Goal: Task Accomplishment & Management: Manage account settings

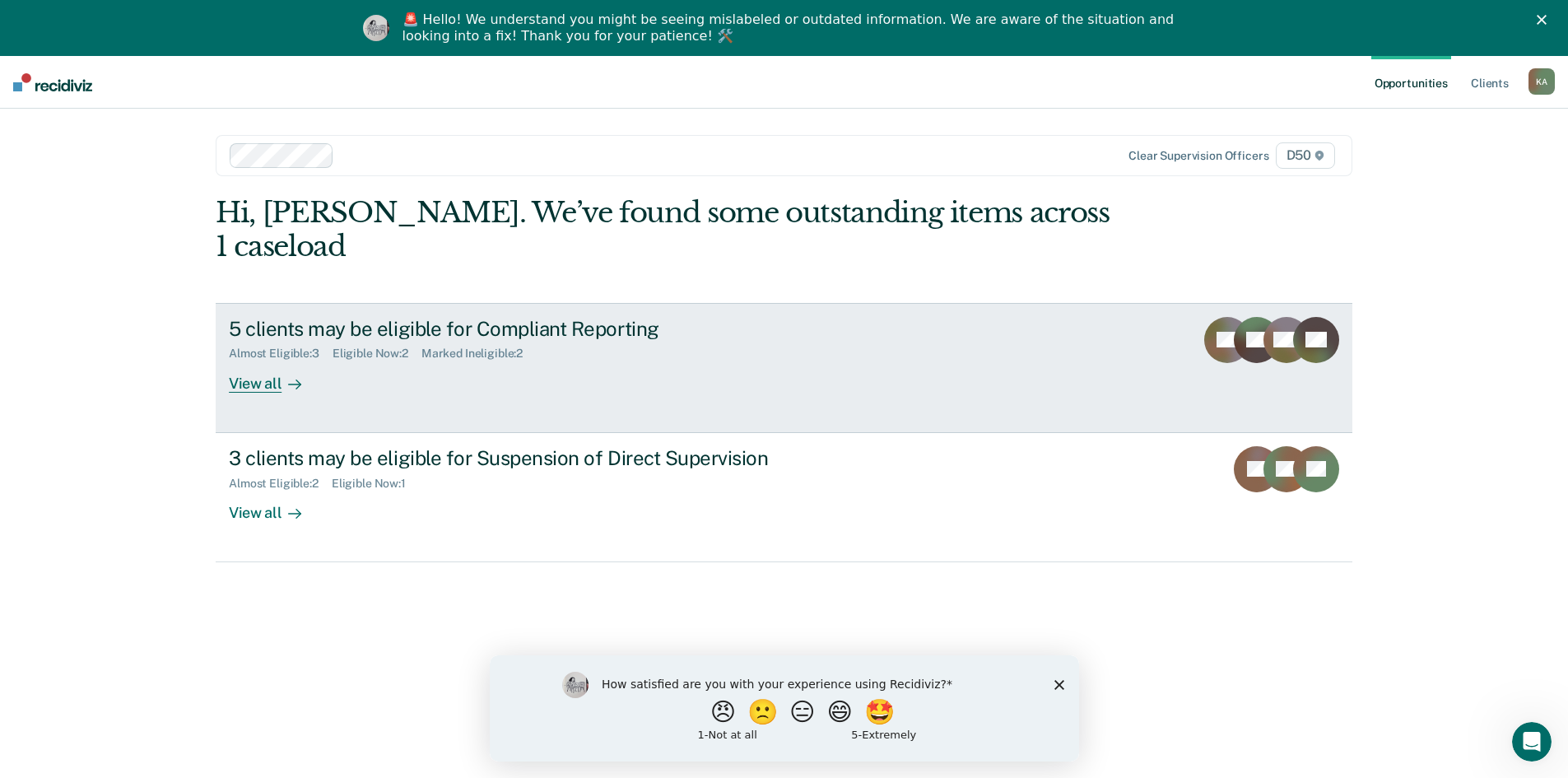
click at [1100, 376] on link "5 clients may be eligible for Compliant Reporting Almost Eligible : 3 Eligible …" at bounding box center [784, 367] width 1137 height 130
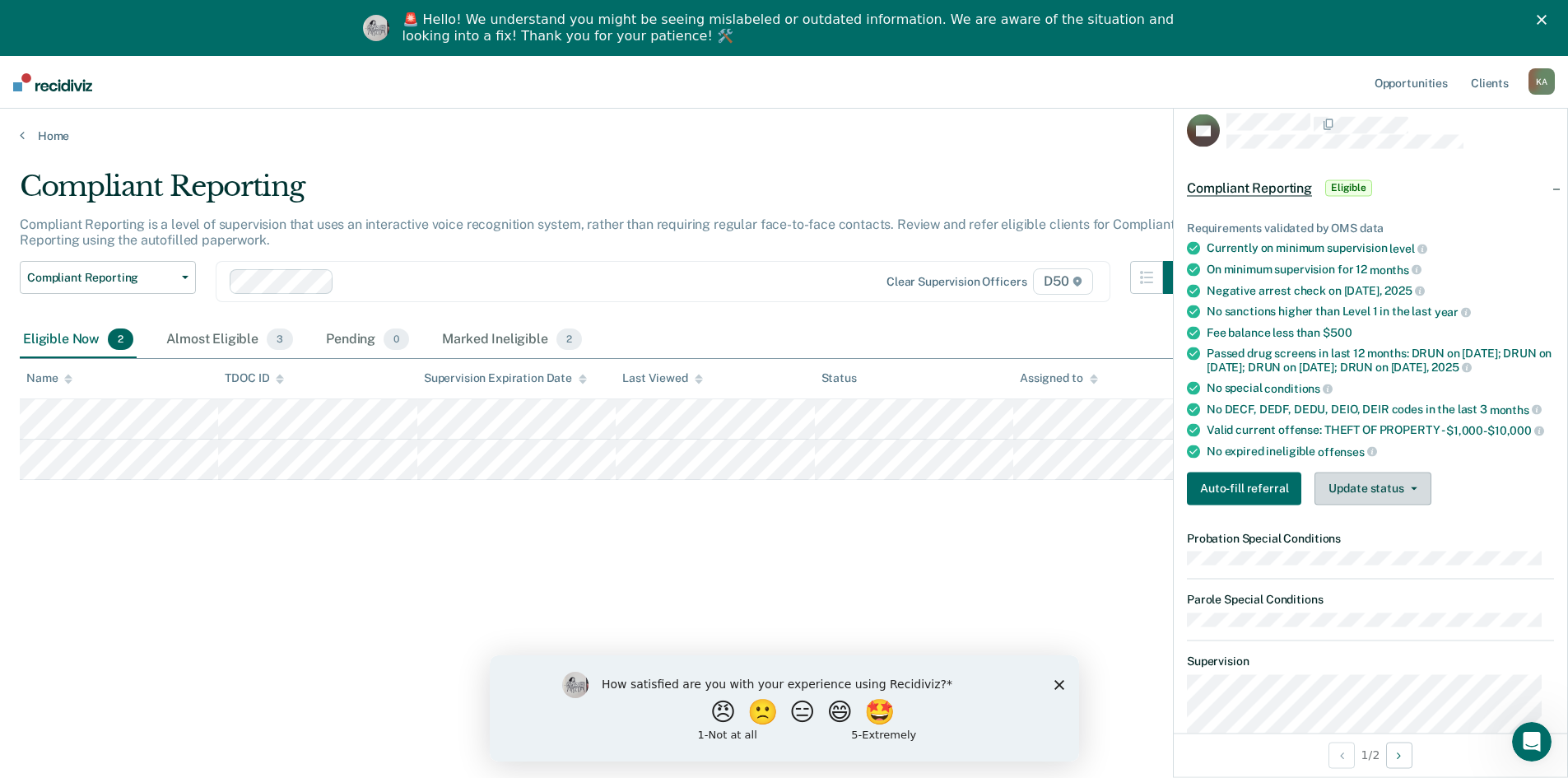
click at [1385, 505] on button "Update status" at bounding box center [1373, 488] width 116 height 33
click at [1397, 565] on button "Mark Ineligible" at bounding box center [1394, 554] width 159 height 27
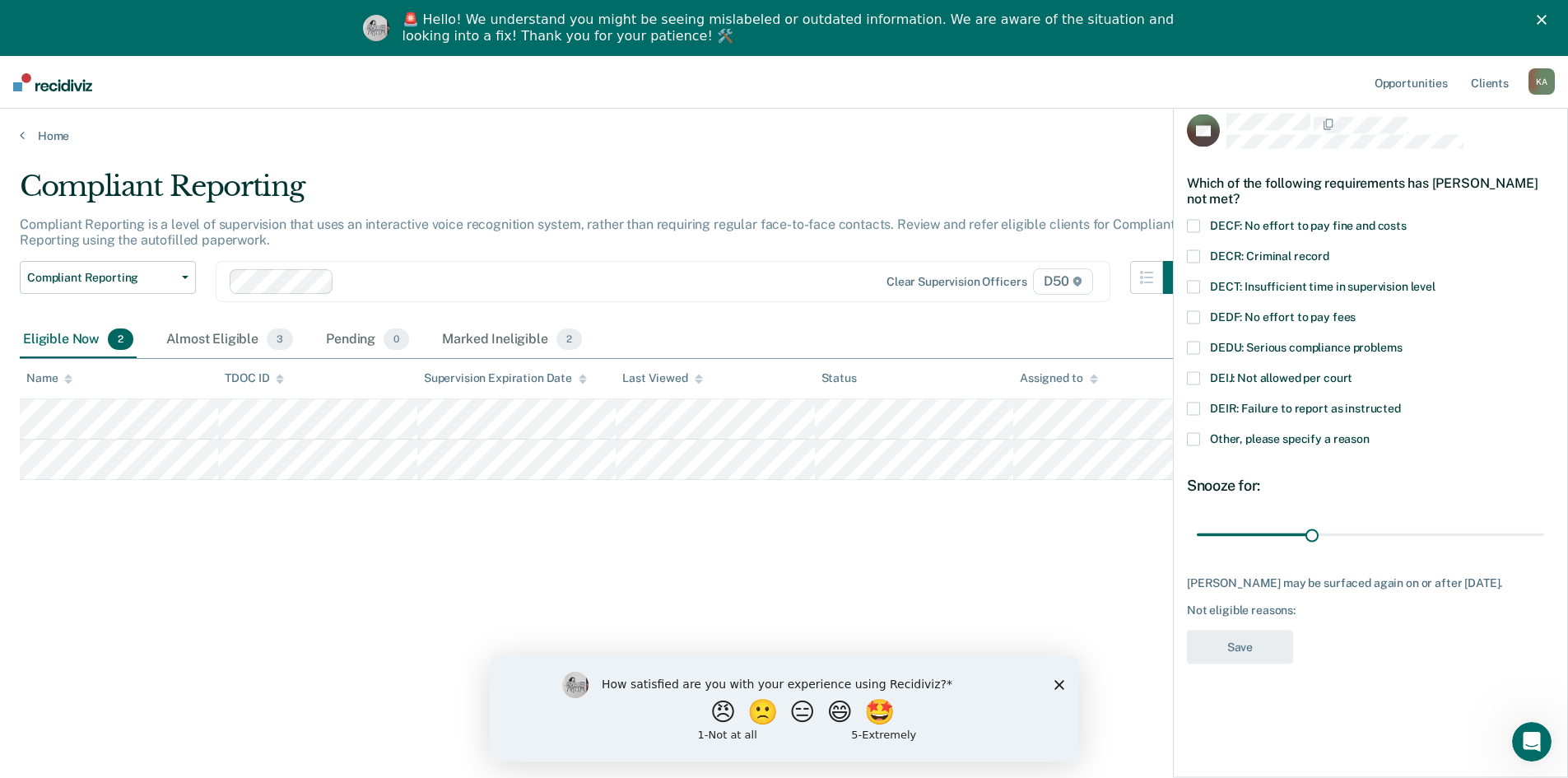
click at [1194, 381] on span at bounding box center [1194, 378] width 13 height 13
drag, startPoint x: 1309, startPoint y: 535, endPoint x: 1484, endPoint y: 719, distance: 253.9
type input "90"
click at [1545, 549] on input "range" at bounding box center [1371, 534] width 348 height 28
drag, startPoint x: 1242, startPoint y: 646, endPoint x: 1282, endPoint y: 637, distance: 41.0
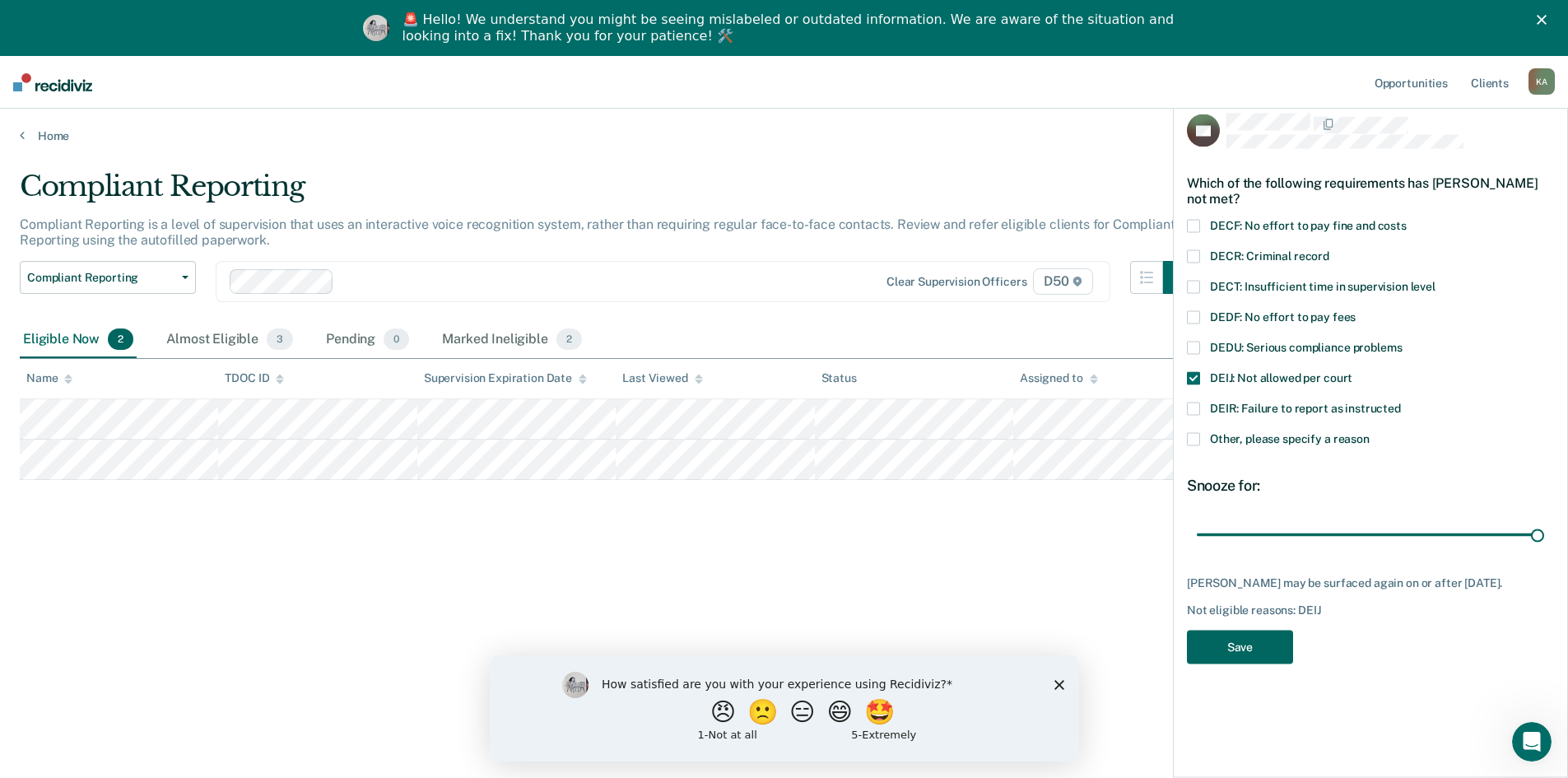
click at [1249, 646] on button "Save" at bounding box center [1241, 648] width 106 height 34
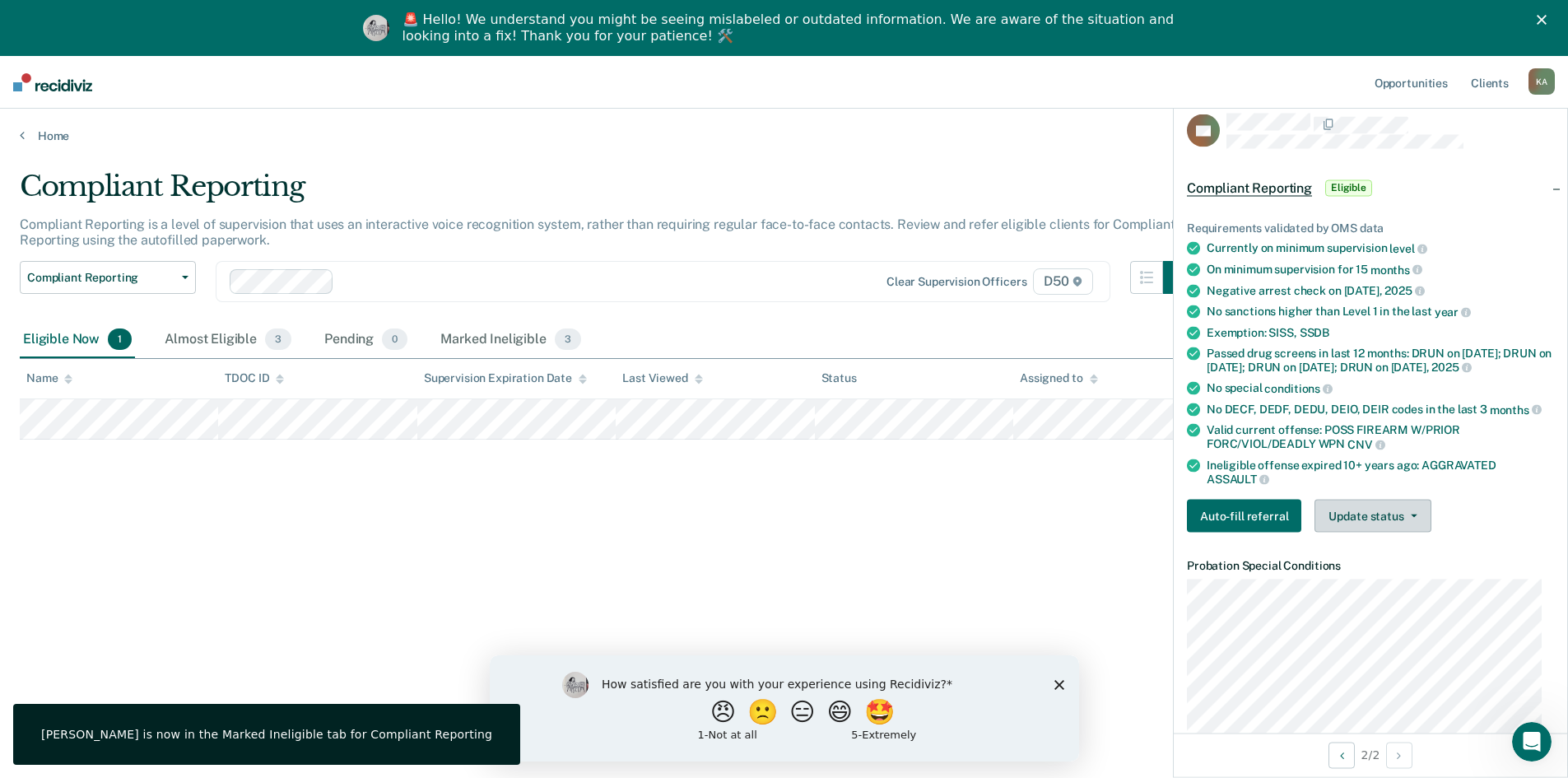
click at [1351, 529] on button "Update status" at bounding box center [1373, 515] width 116 height 33
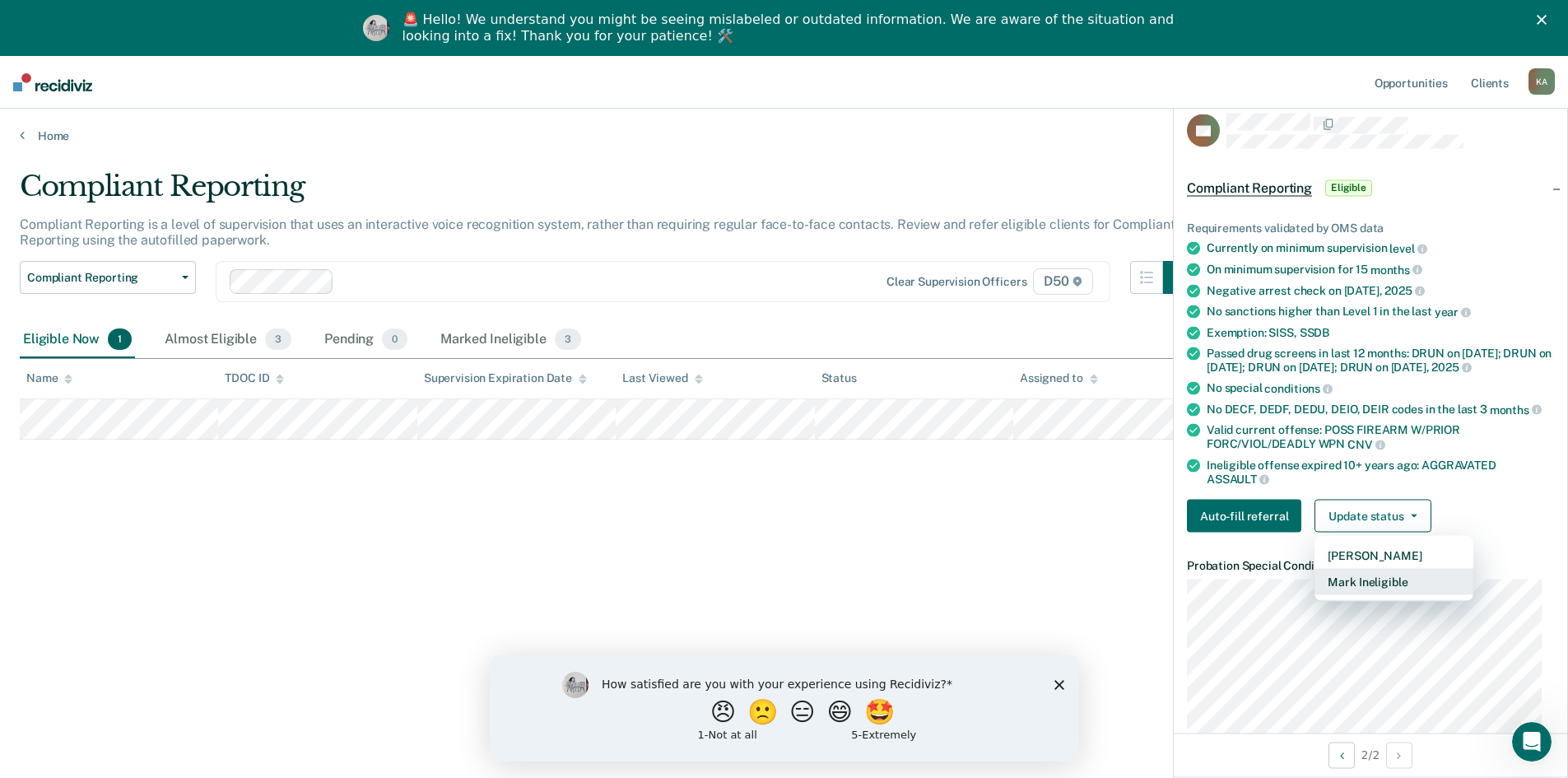
click at [1403, 595] on button "Mark Ineligible" at bounding box center [1394, 582] width 159 height 27
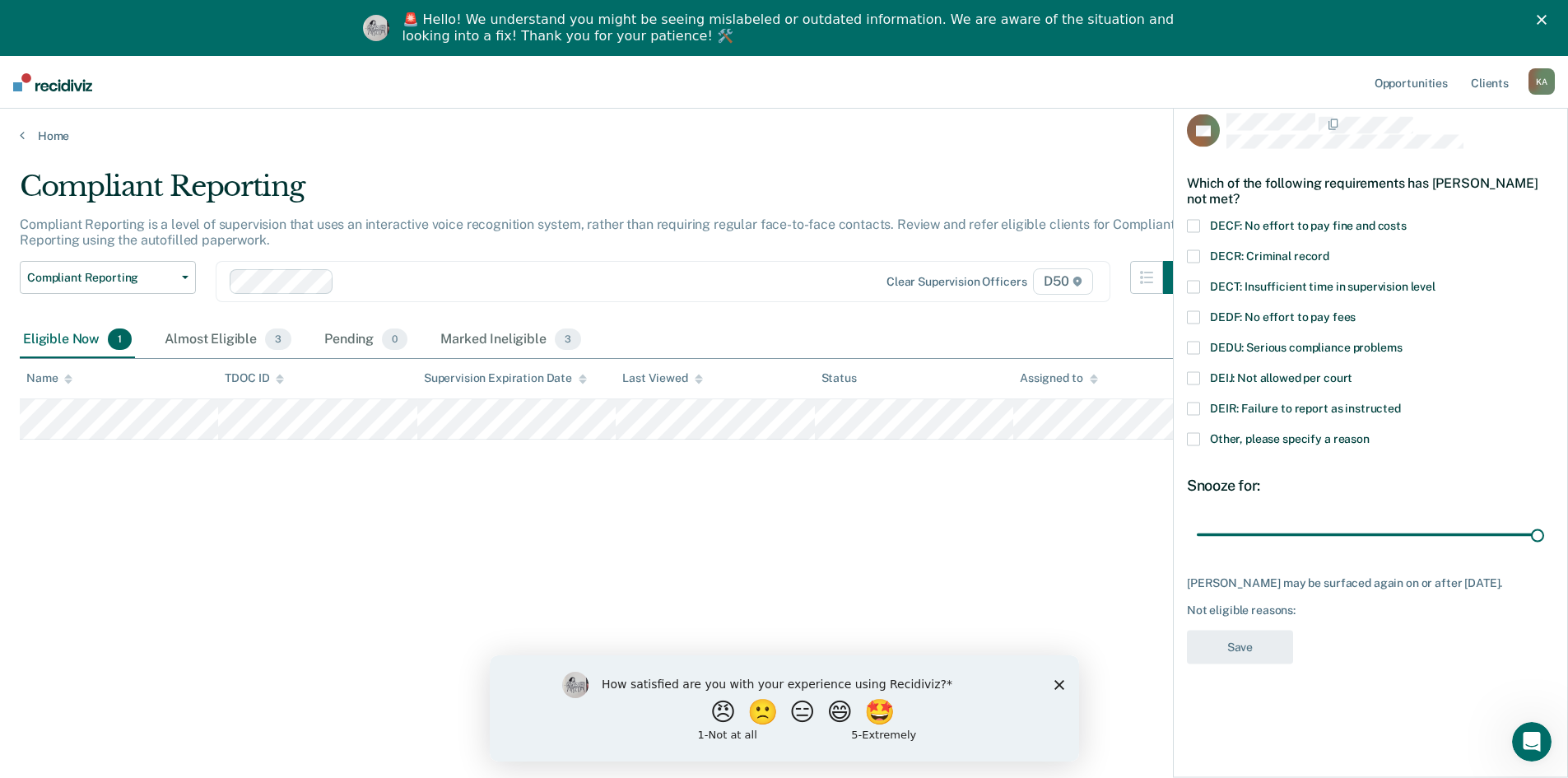
drag, startPoint x: 1319, startPoint y: 541, endPoint x: 1559, endPoint y: 547, distance: 240.1
type input "90"
click at [1545, 547] on input "range" at bounding box center [1371, 534] width 348 height 28
click at [1194, 380] on span at bounding box center [1194, 378] width 13 height 13
click at [1247, 644] on button "Save" at bounding box center [1241, 648] width 106 height 34
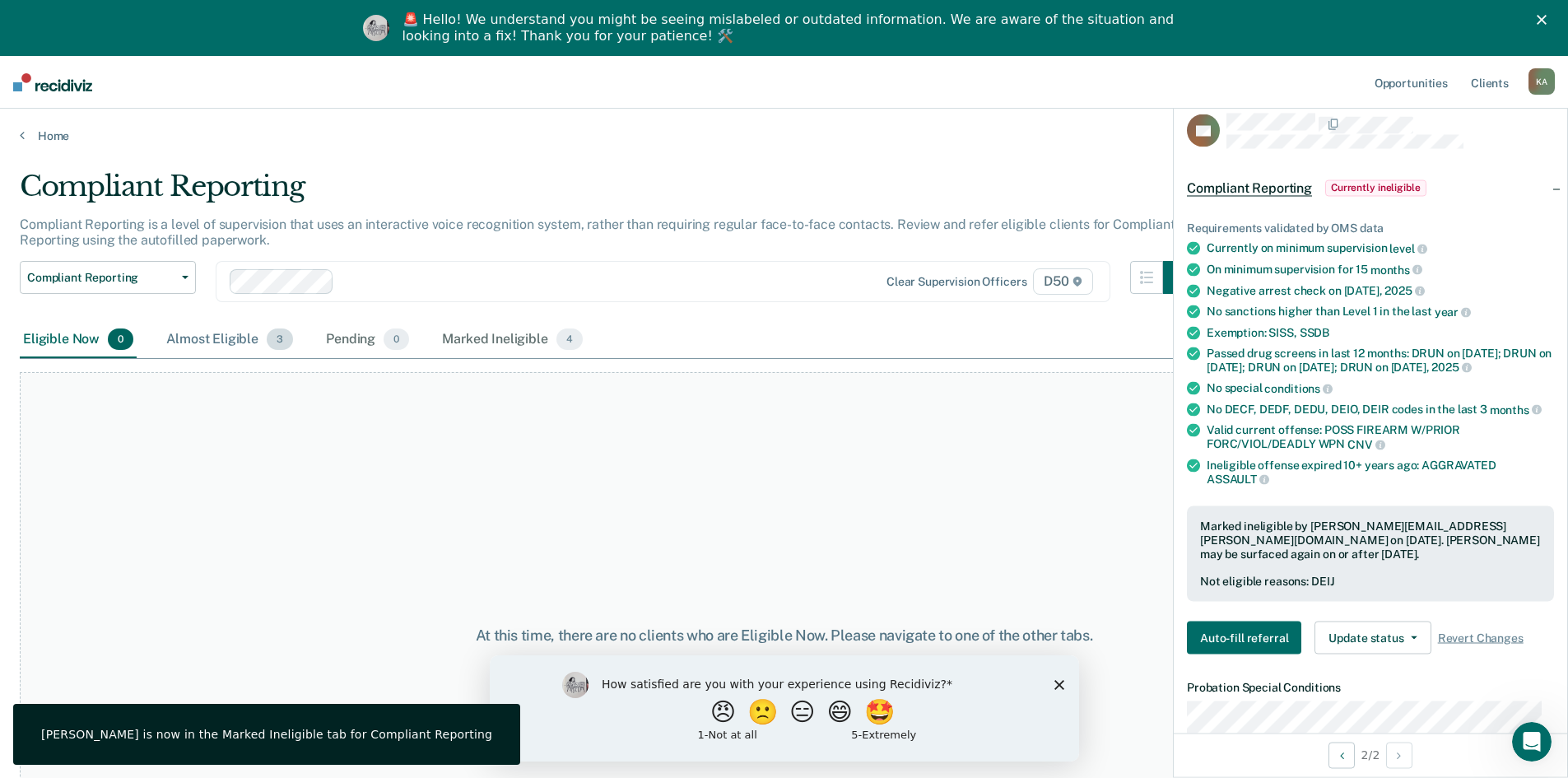
click at [211, 339] on div "Almost Eligible 3" at bounding box center [230, 340] width 133 height 36
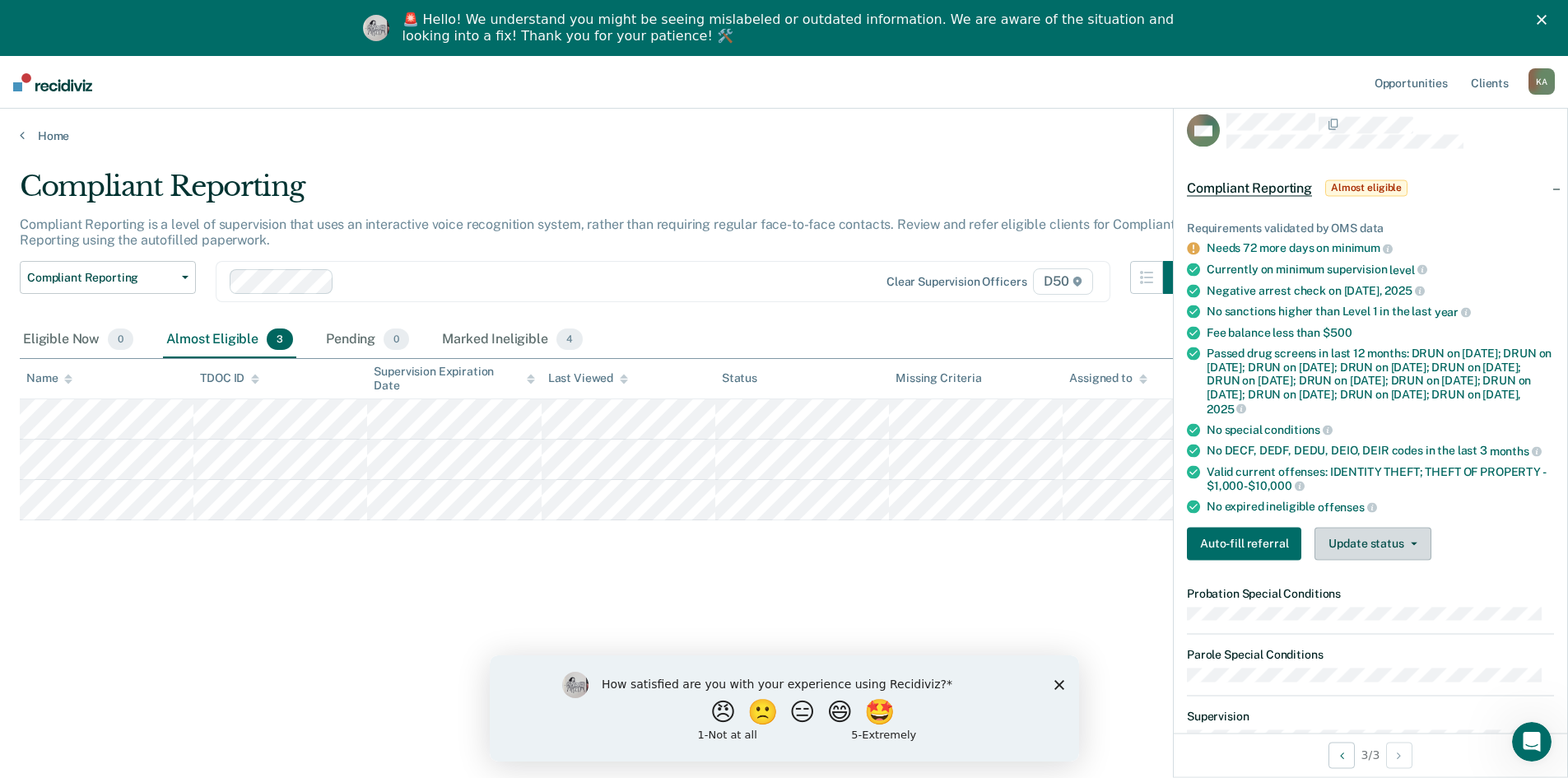
click at [1398, 560] on button "Update status" at bounding box center [1373, 543] width 116 height 33
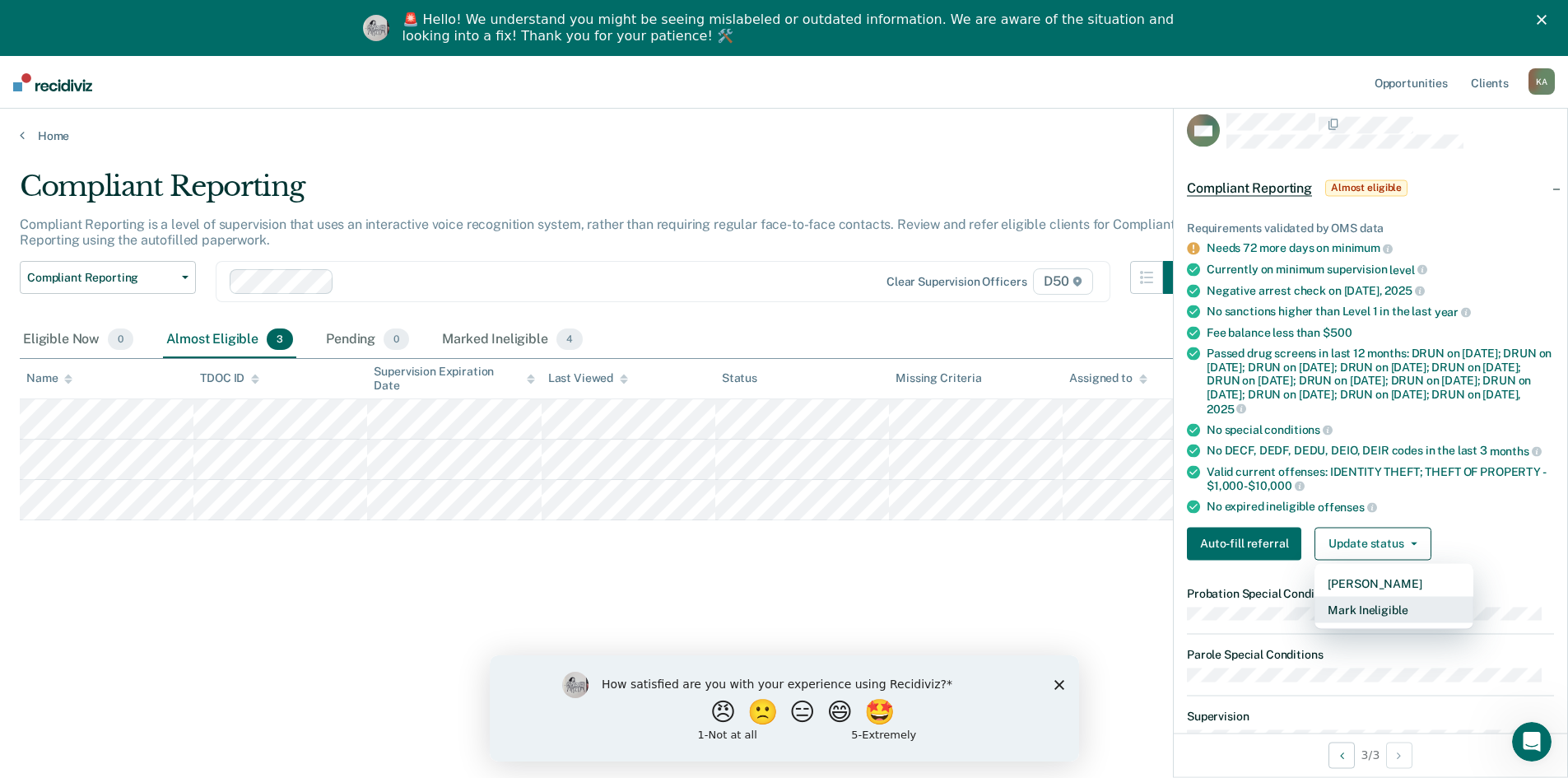
click at [1403, 622] on button "Mark Ineligible" at bounding box center [1394, 609] width 159 height 27
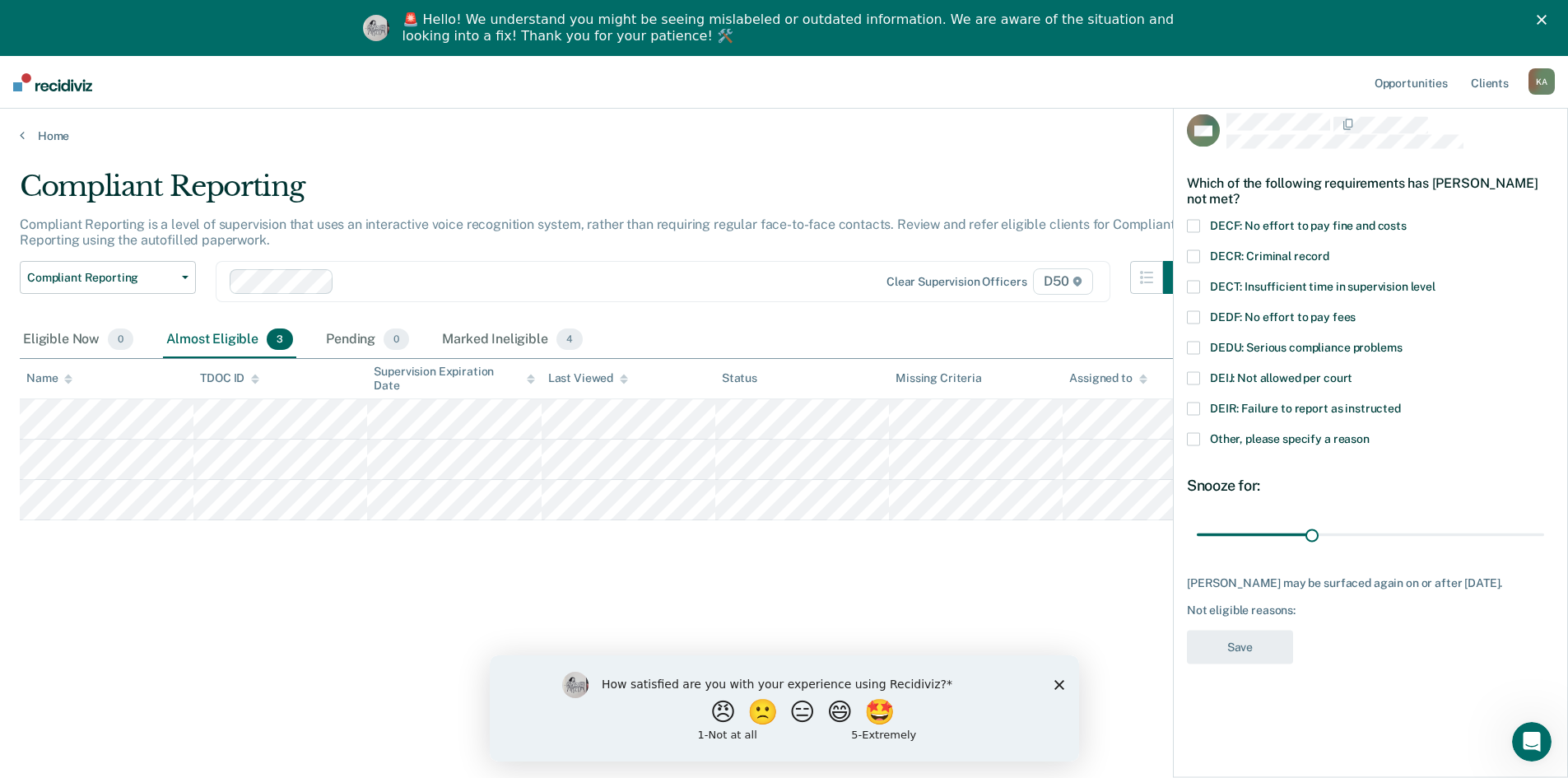
drag, startPoint x: 1198, startPoint y: 378, endPoint x: 1242, endPoint y: 424, distance: 63.7
click at [1197, 378] on span at bounding box center [1194, 378] width 13 height 13
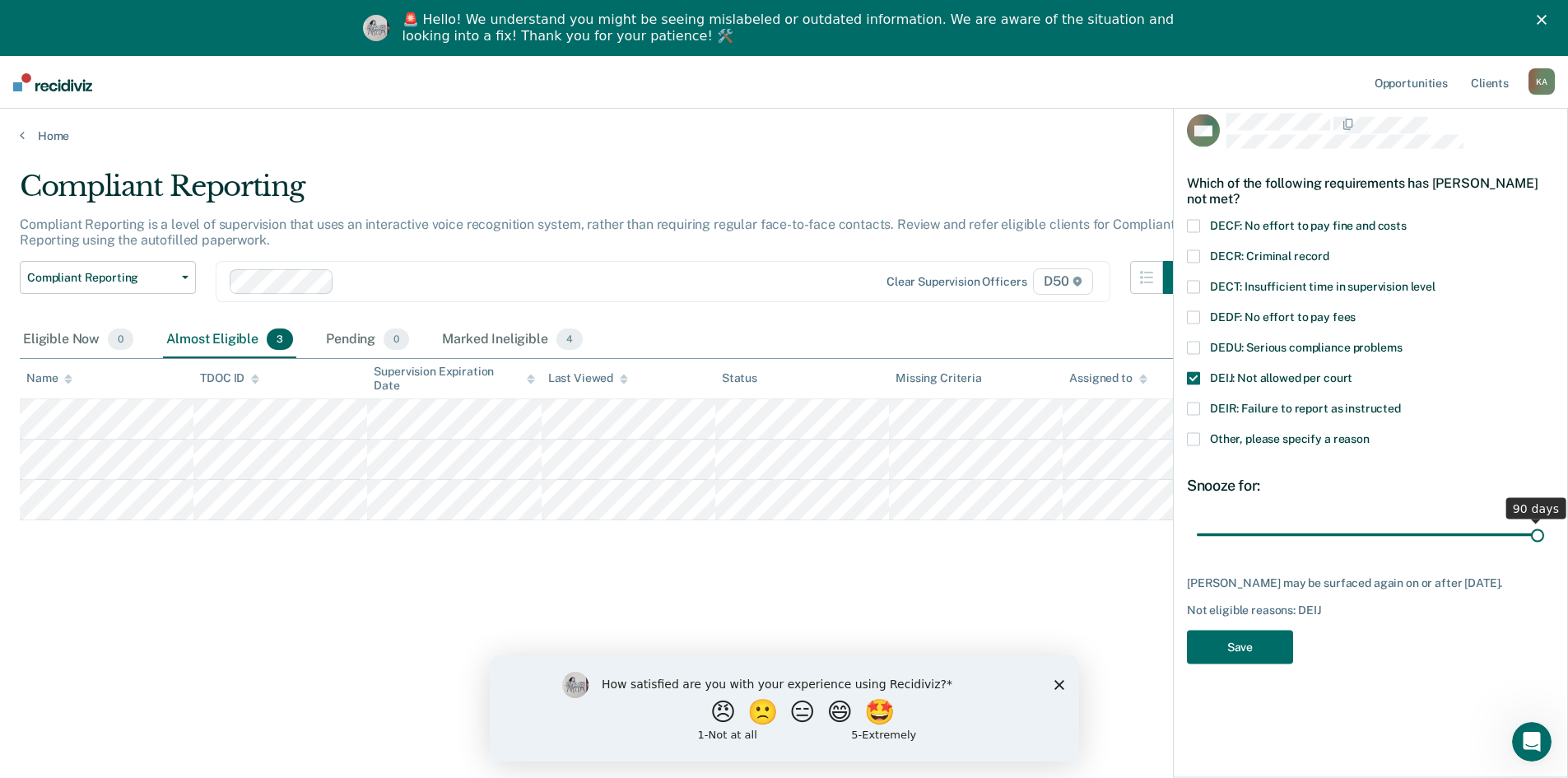
drag, startPoint x: 1354, startPoint y: 535, endPoint x: 1556, endPoint y: 538, distance: 202.0
type input "90"
click at [1545, 538] on input "range" at bounding box center [1371, 534] width 348 height 28
click at [1265, 660] on button "Save" at bounding box center [1241, 648] width 106 height 34
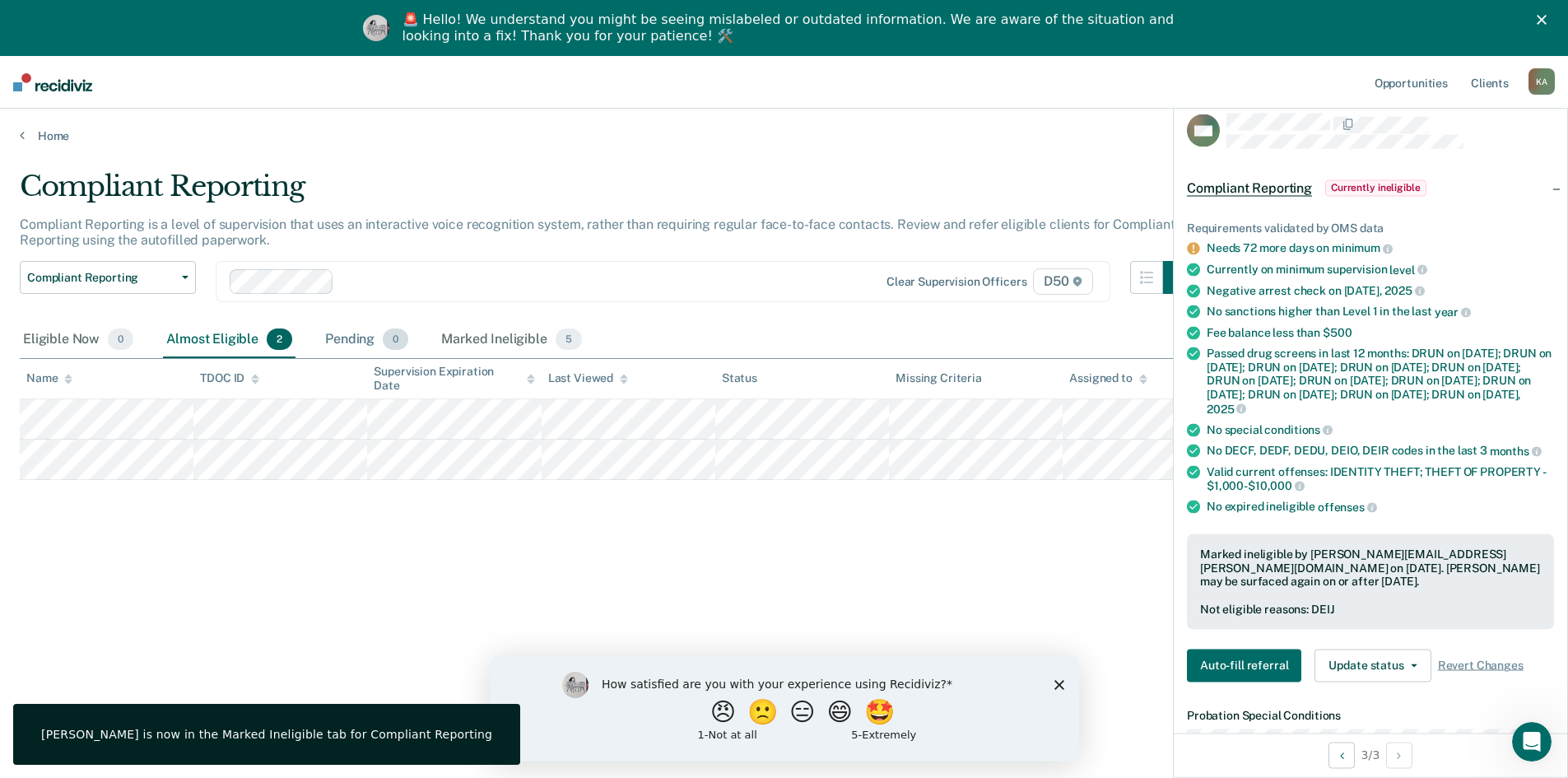
drag, startPoint x: 369, startPoint y: 344, endPoint x: 405, endPoint y: 346, distance: 36.1
click at [369, 343] on div "Pending 0" at bounding box center [366, 340] width 90 height 36
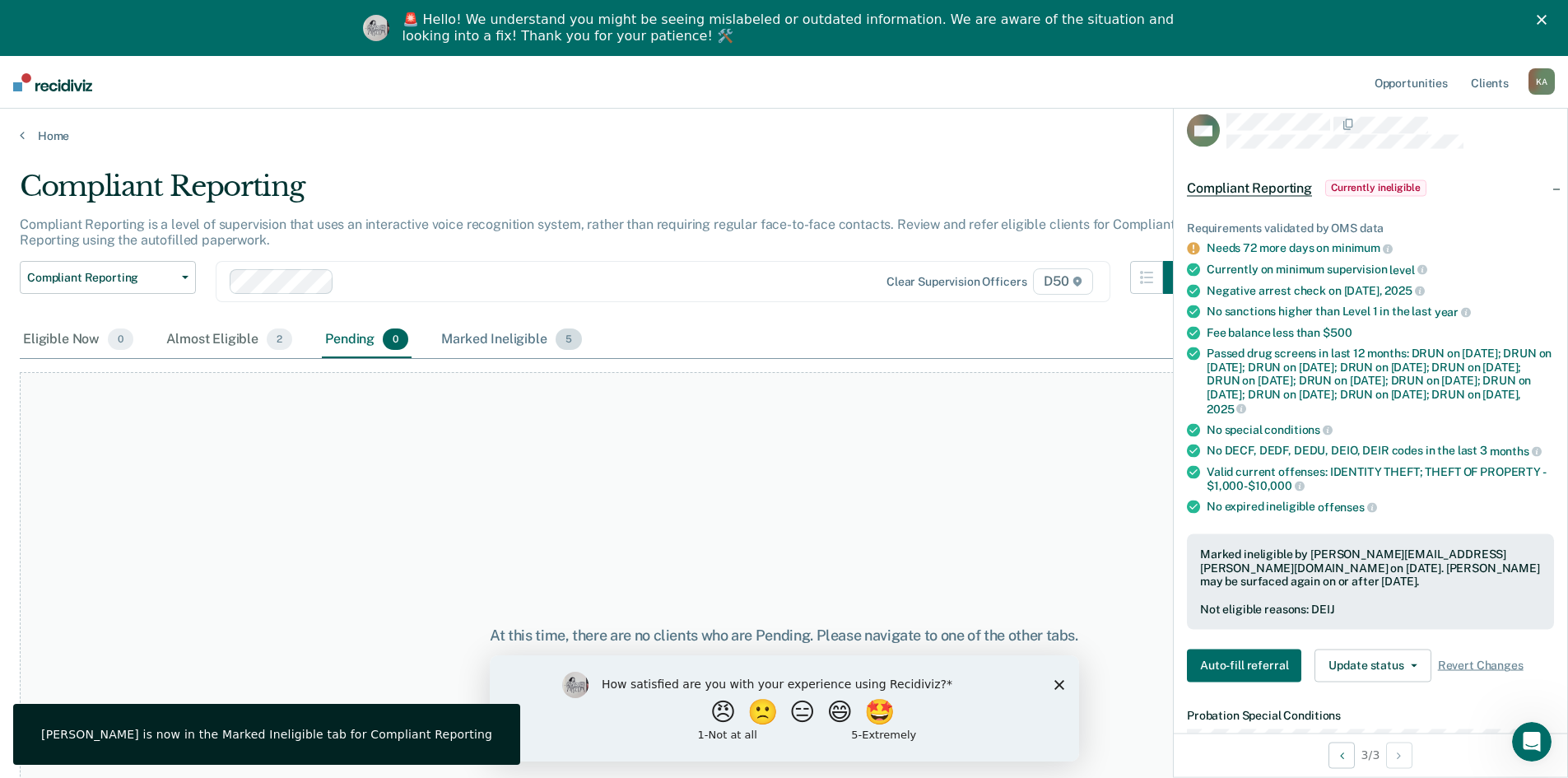
click at [493, 346] on div "Marked Ineligible 5" at bounding box center [512, 340] width 147 height 36
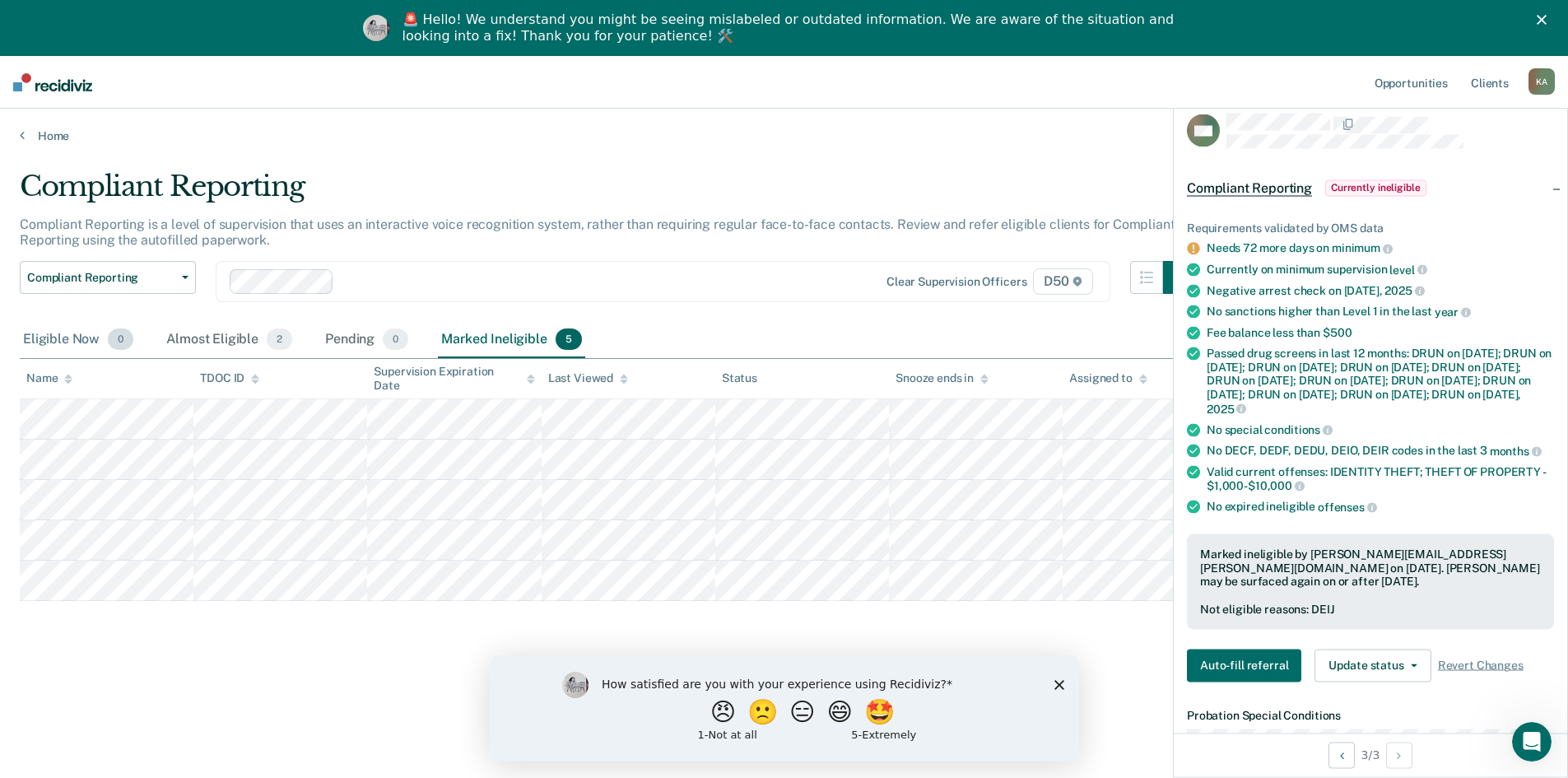
click at [56, 340] on div "Eligible Now 0" at bounding box center [78, 340] width 117 height 36
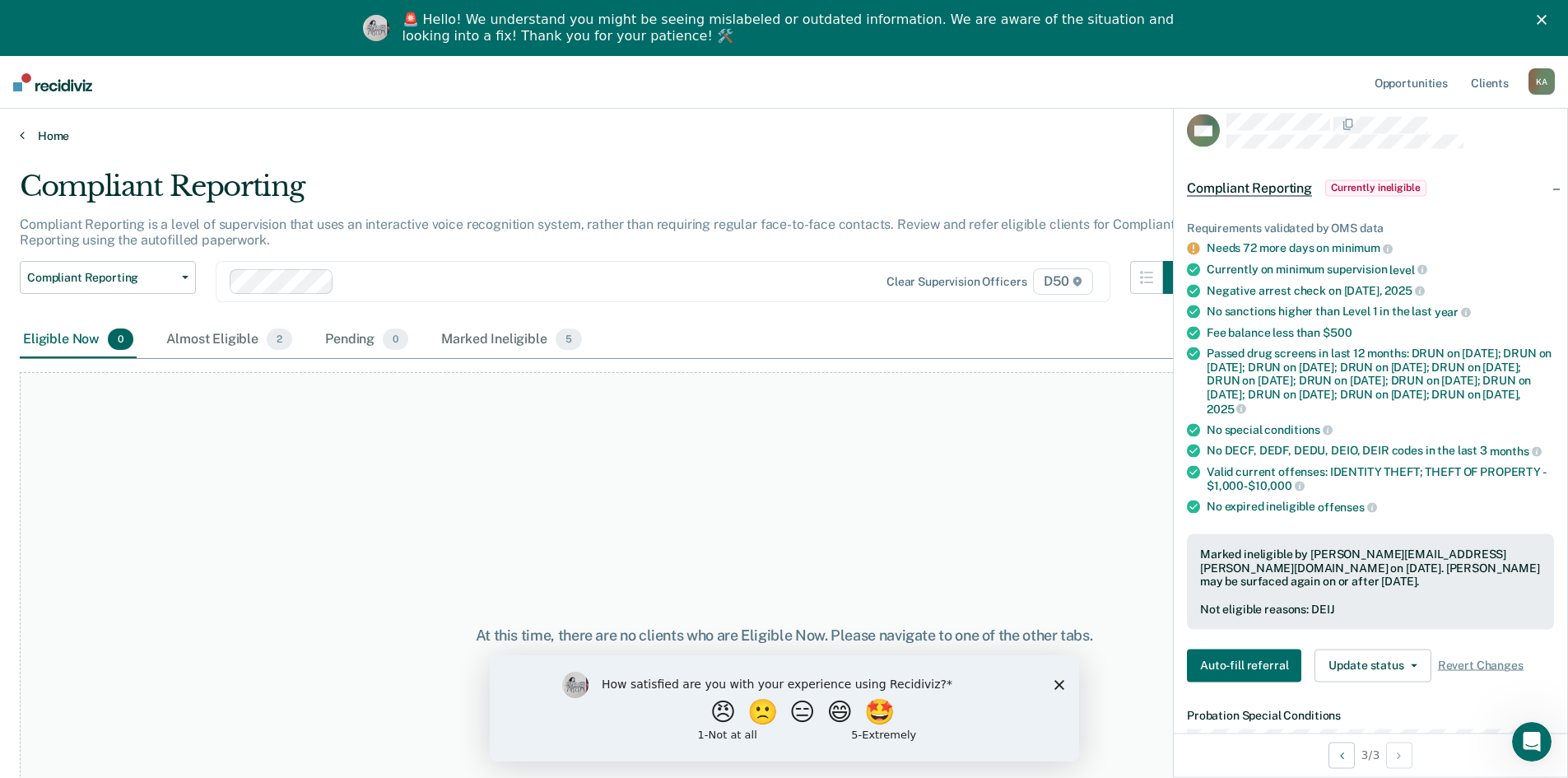
drag, startPoint x: 48, startPoint y: 127, endPoint x: 56, endPoint y: 134, distance: 10.6
click at [48, 129] on div "Home" at bounding box center [784, 125] width 1568 height 35
click at [59, 136] on link "Home" at bounding box center [784, 136] width 1529 height 15
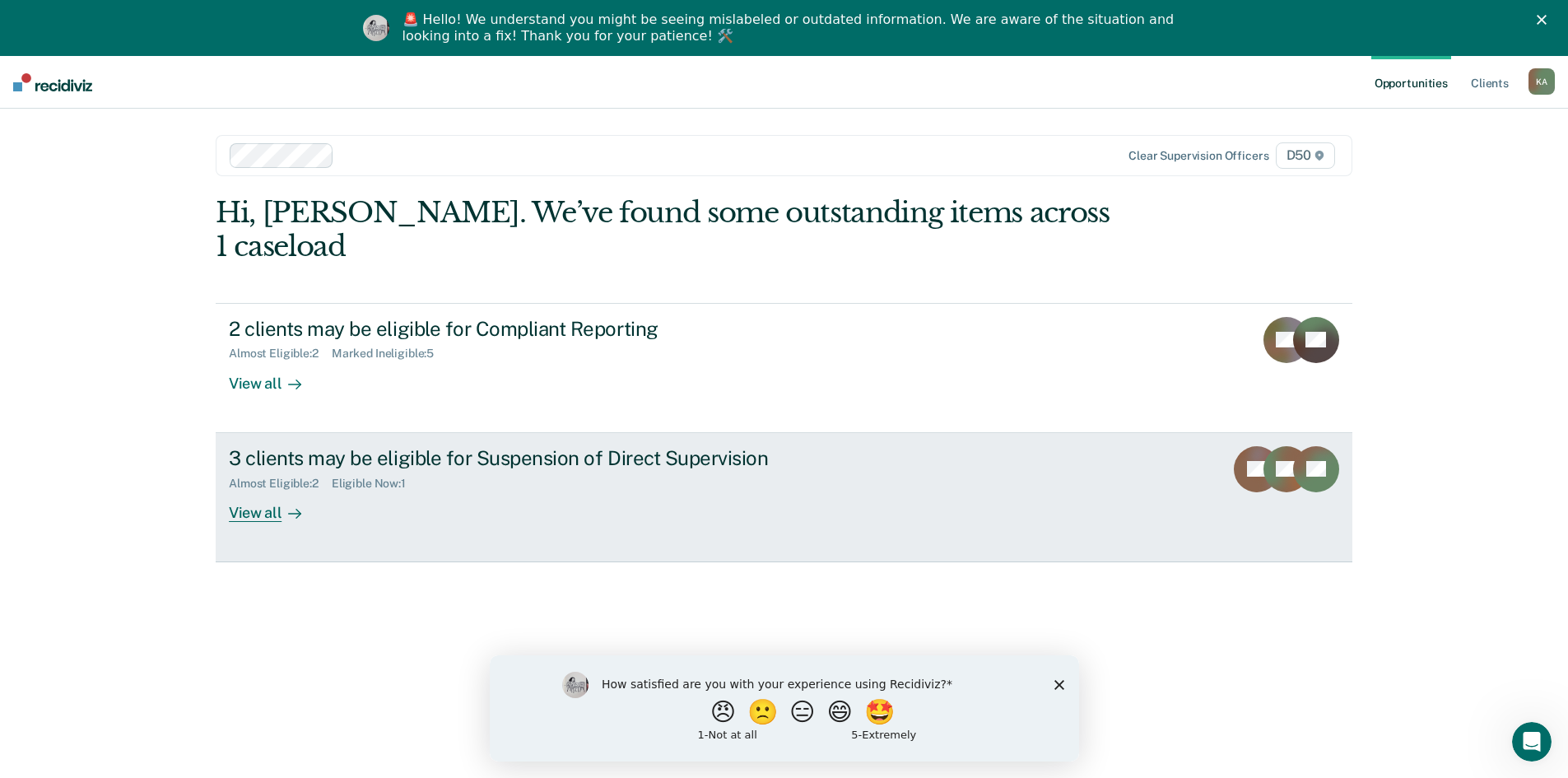
click at [510, 446] on div "3 clients may be eligible for Suspension of Direct Supervision" at bounding box center [517, 458] width 578 height 24
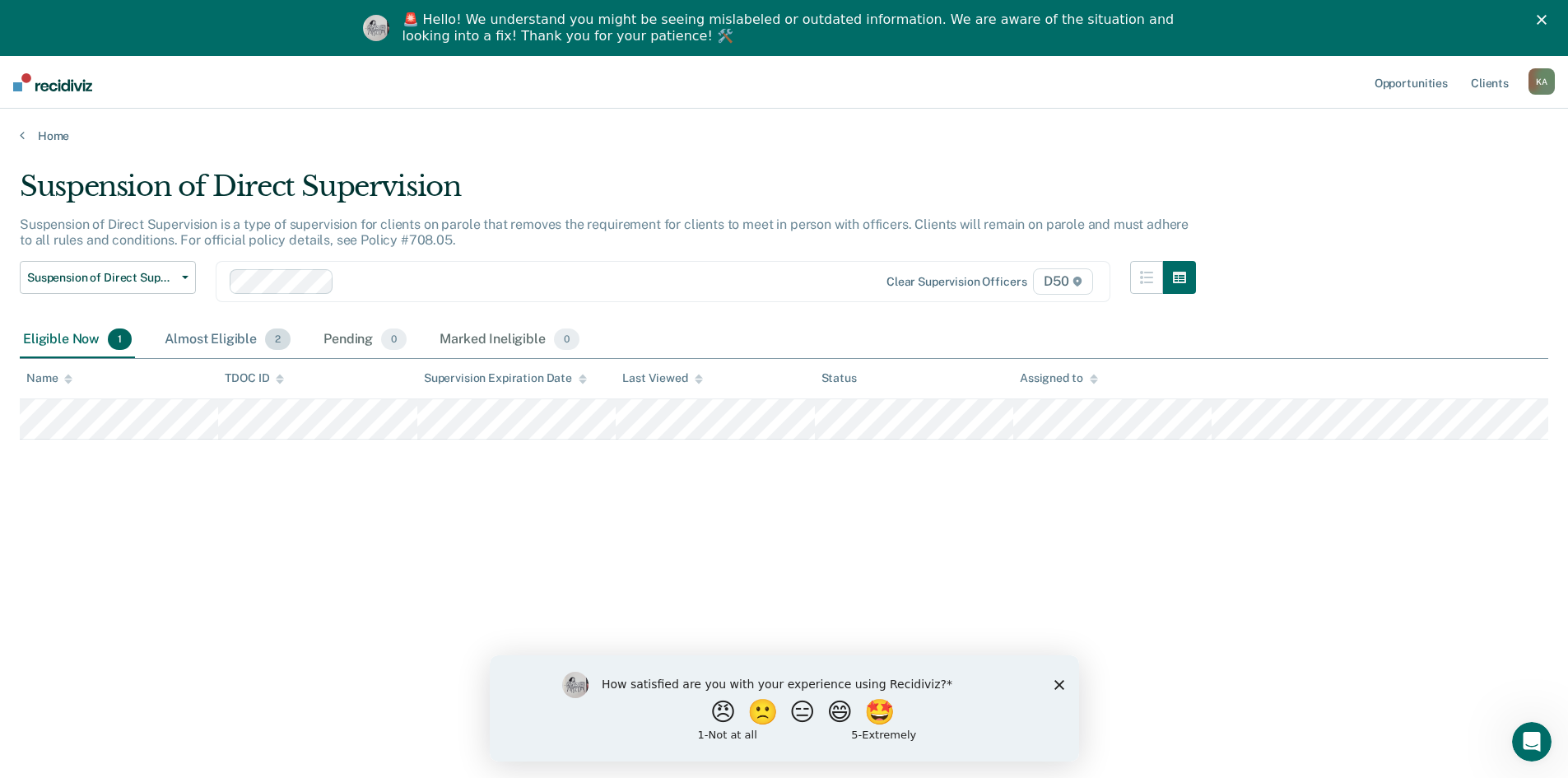
click at [211, 344] on div "Almost Eligible 2" at bounding box center [227, 340] width 132 height 36
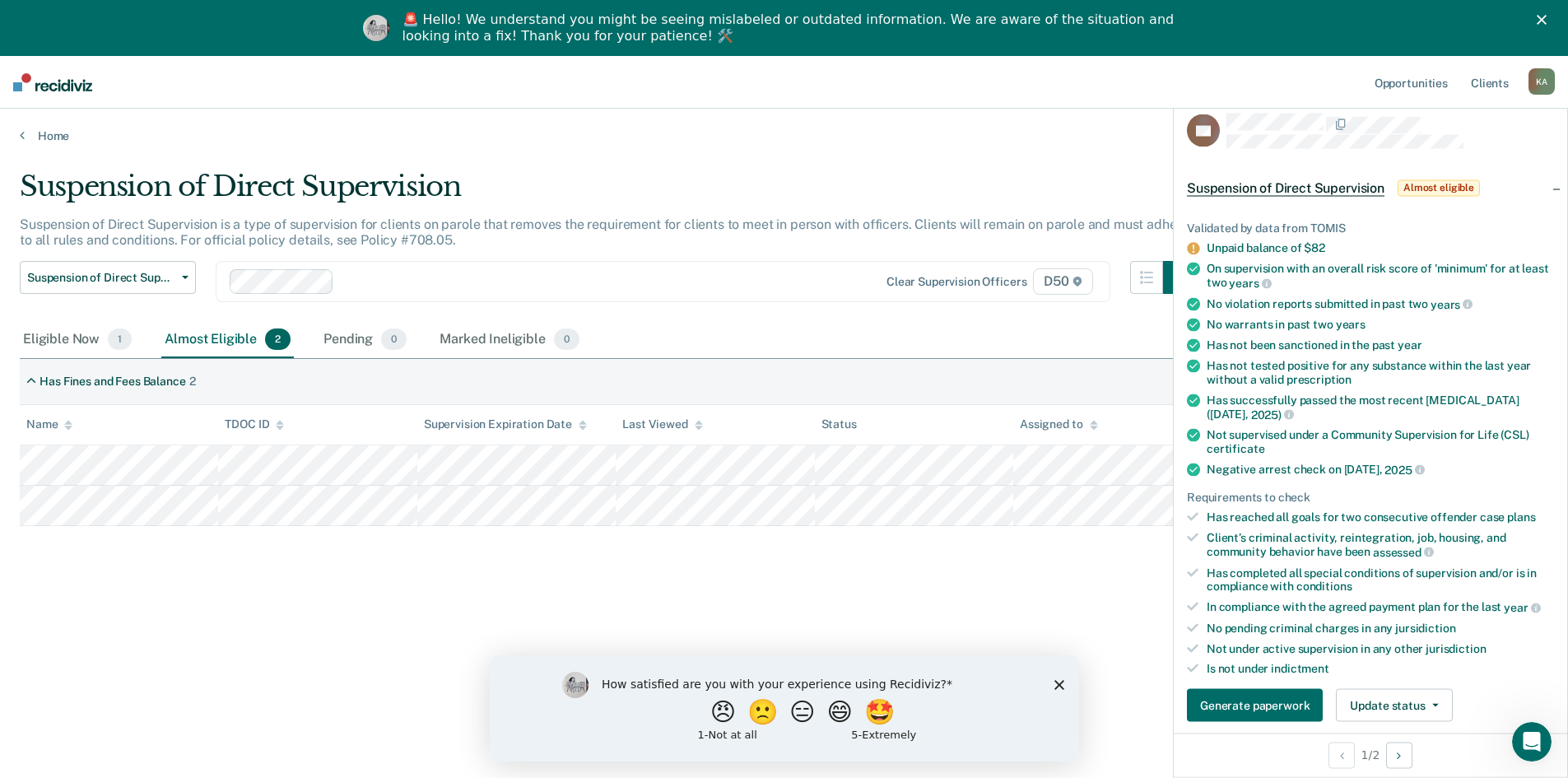
click at [939, 545] on div "Suspension of Direct Supervision Suspension of Direct Supervision is a type of …" at bounding box center [784, 440] width 1529 height 541
click at [71, 330] on div "Eligible Now 1" at bounding box center [77, 340] width 115 height 36
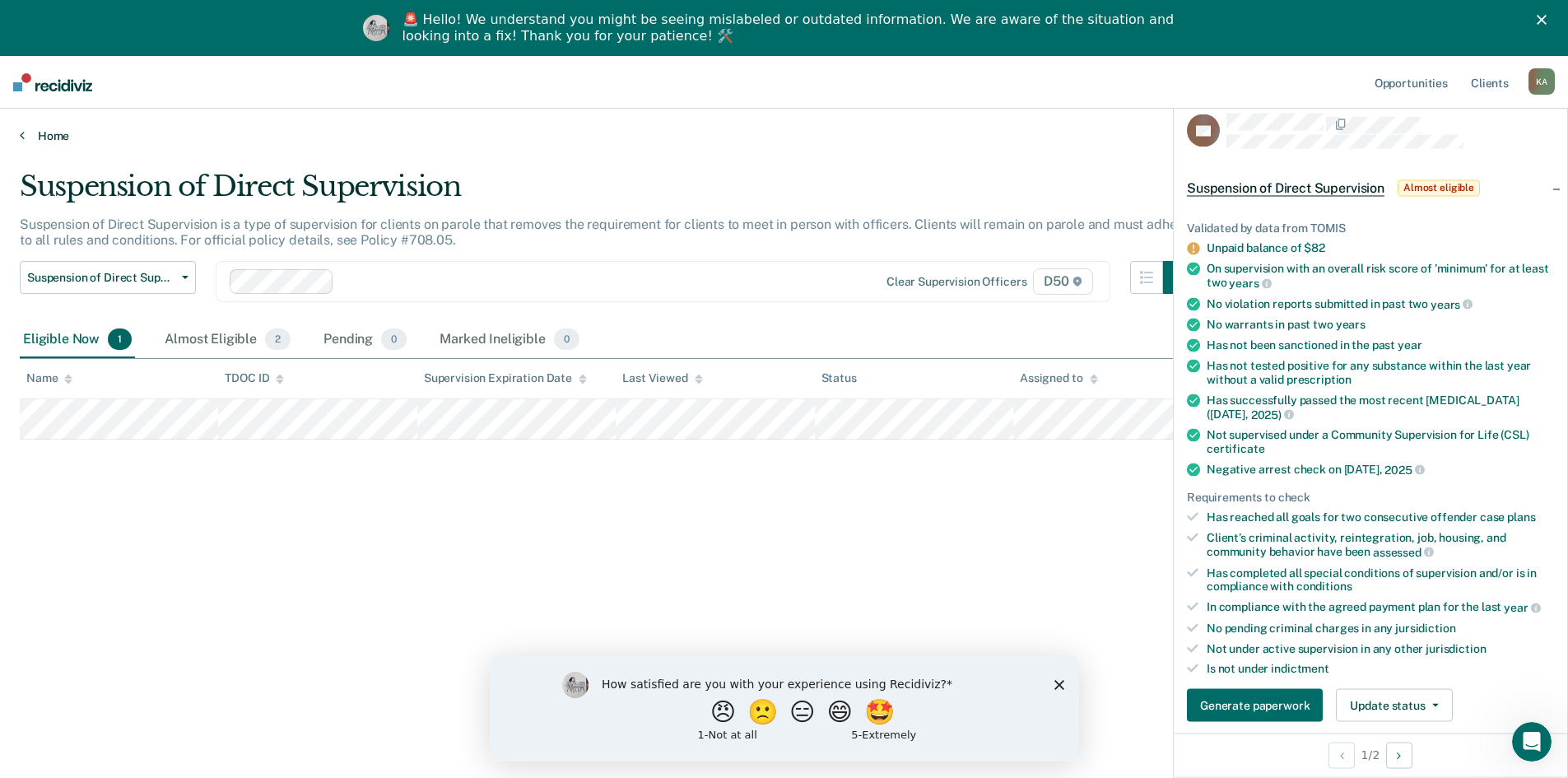
click at [59, 141] on link "Home" at bounding box center [784, 136] width 1529 height 15
